Goal: Information Seeking & Learning: Learn about a topic

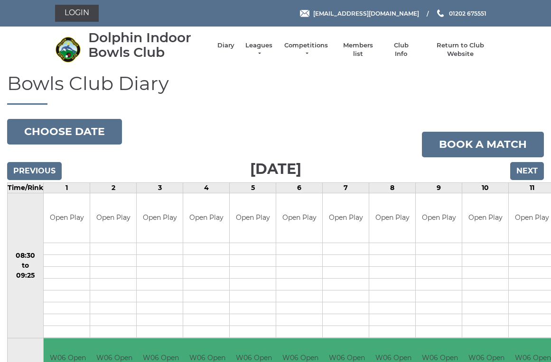
scroll to position [4, 0]
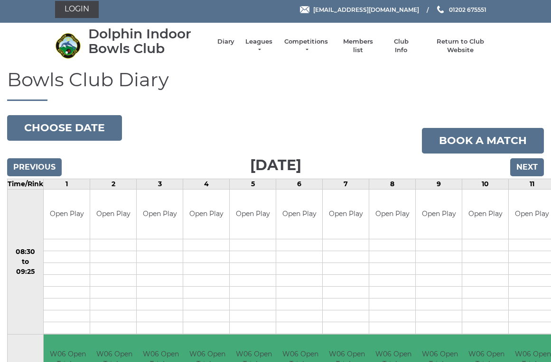
click at [265, 42] on li "Leagues Club leagues - Winter 2025/2026 Club leagues - Summer 2025 Club leagues…" at bounding box center [253, 46] width 39 height 27
click at [260, 48] on link "Leagues" at bounding box center [259, 45] width 30 height 17
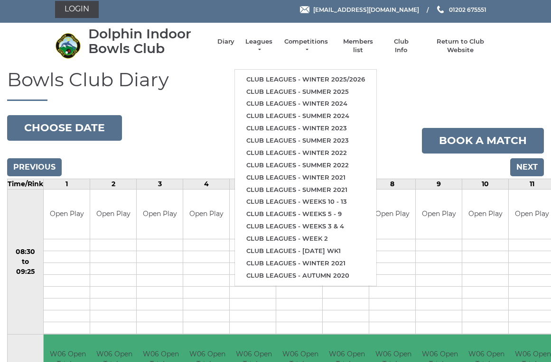
click at [291, 74] on link "Club leagues - Winter 2025/2026" at bounding box center [305, 80] width 141 height 12
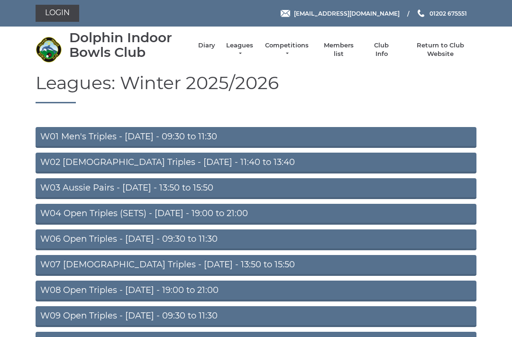
click at [150, 138] on link "W01 Men's Triples - [DATE] - 09:30 to 11:30" at bounding box center [256, 137] width 441 height 21
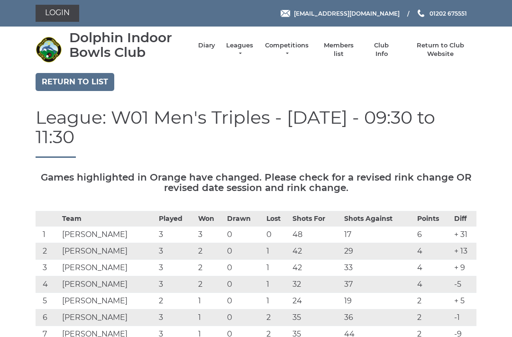
click at [241, 53] on link "Leagues" at bounding box center [240, 49] width 30 height 17
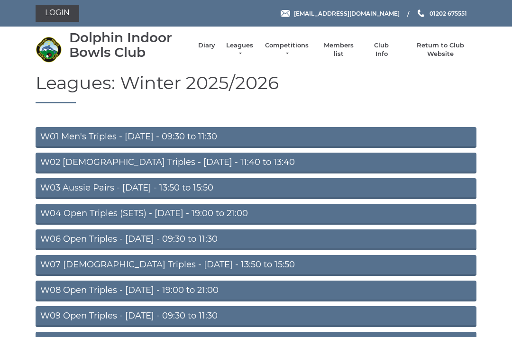
click at [192, 240] on link "W06 Open Triples - [DATE] - 09:30 to 11:30" at bounding box center [256, 240] width 441 height 21
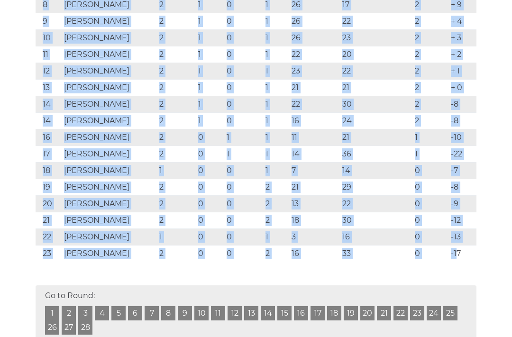
scroll to position [346, 0]
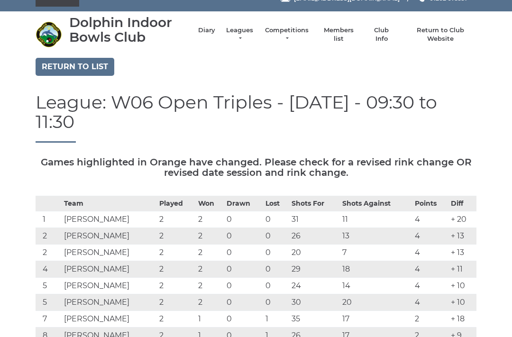
scroll to position [0, 0]
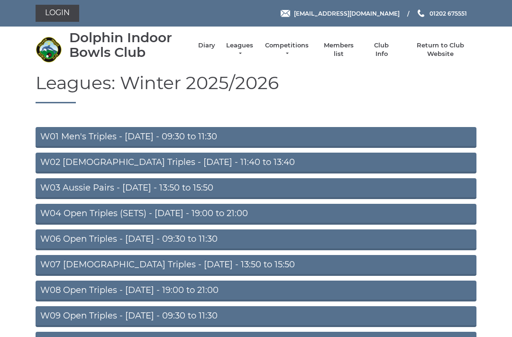
click at [168, 131] on link "W01 Men's Triples - Monday - 09:30 to 11:30" at bounding box center [256, 137] width 441 height 21
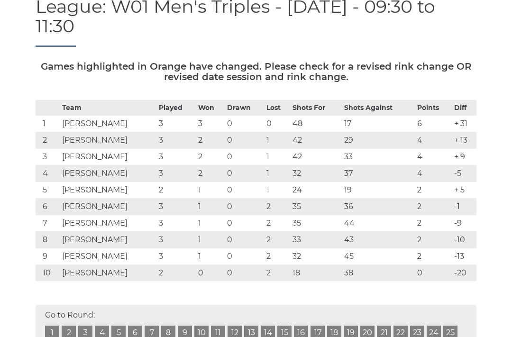
scroll to position [138, 0]
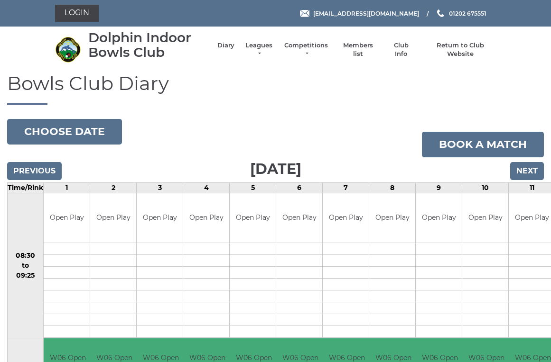
click at [519, 66] on nav "Dolphin Indoor Bowls Club Diary Leagues Club leagues - Winter 2025/2026 Club le…" at bounding box center [275, 50] width 551 height 46
click at [264, 50] on link "Leagues" at bounding box center [259, 49] width 30 height 17
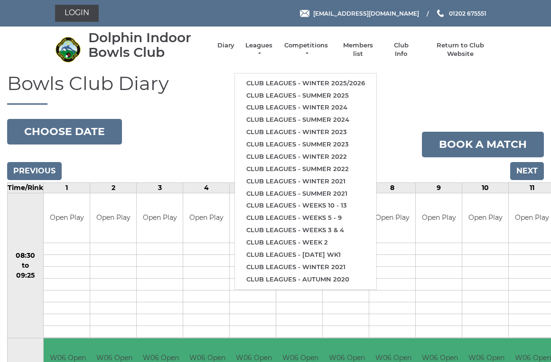
click at [287, 79] on link "Club leagues - Winter 2025/2026" at bounding box center [305, 83] width 141 height 12
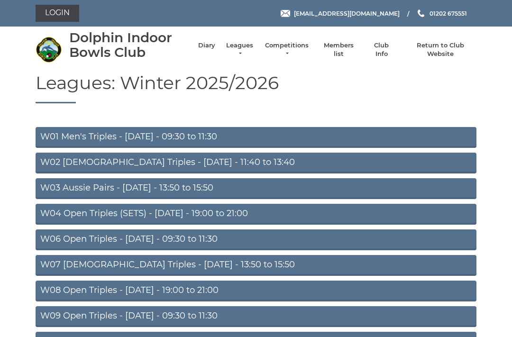
click at [140, 240] on link "W06 Open Triples - Tuesday - 09:30 to 11:30" at bounding box center [256, 240] width 441 height 21
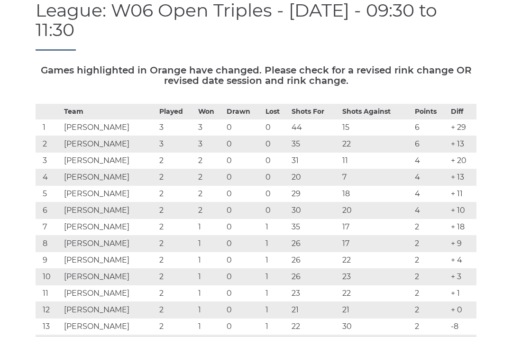
scroll to position [120, 0]
